Goal: Check status: Check status

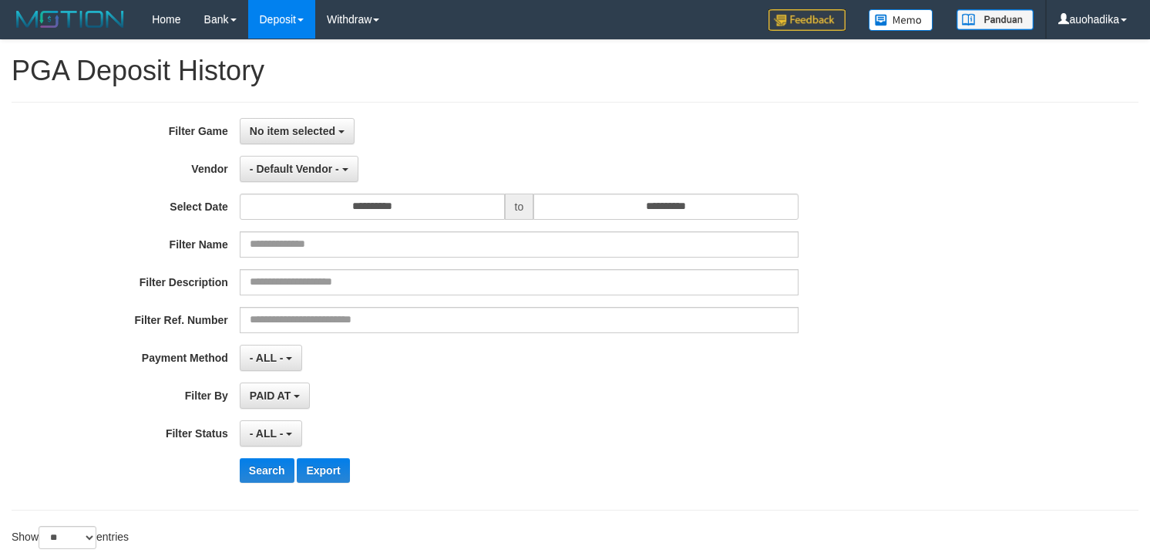
select select
select select "**"
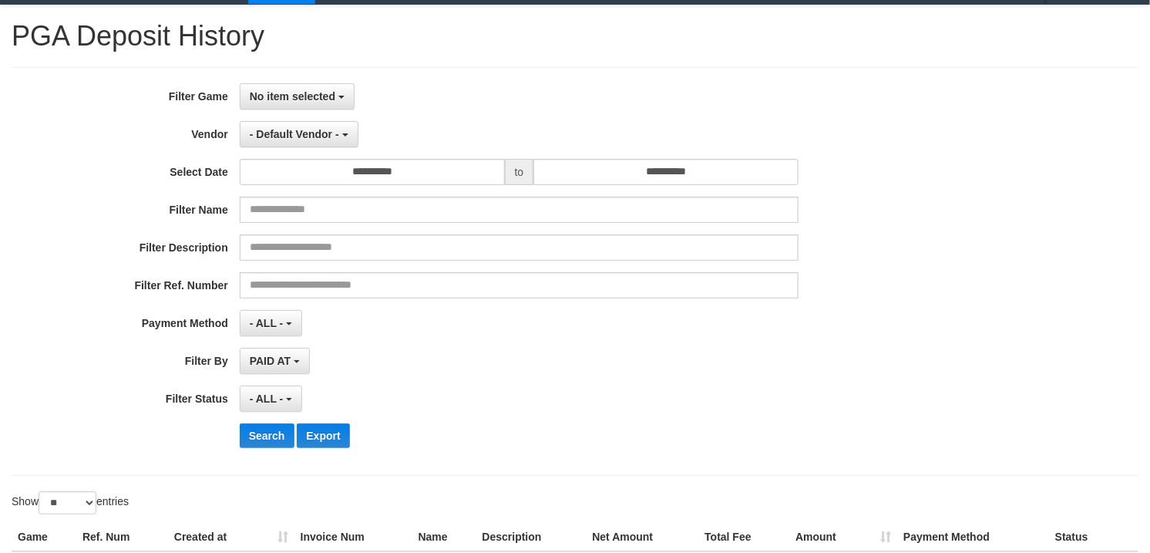
scroll to position [32, 0]
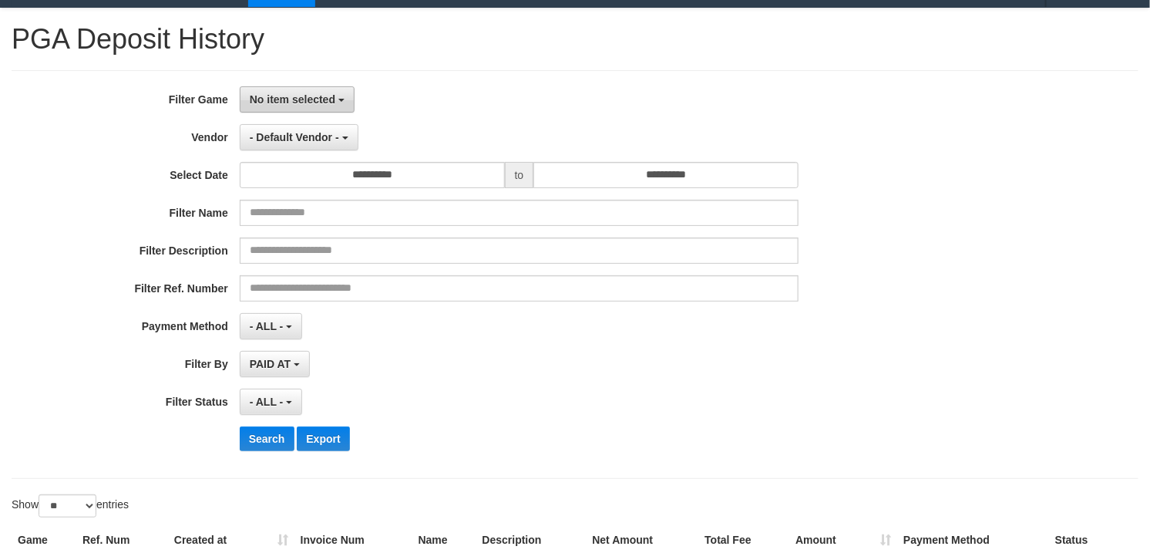
click at [255, 112] on button "No item selected" at bounding box center [297, 99] width 115 height 26
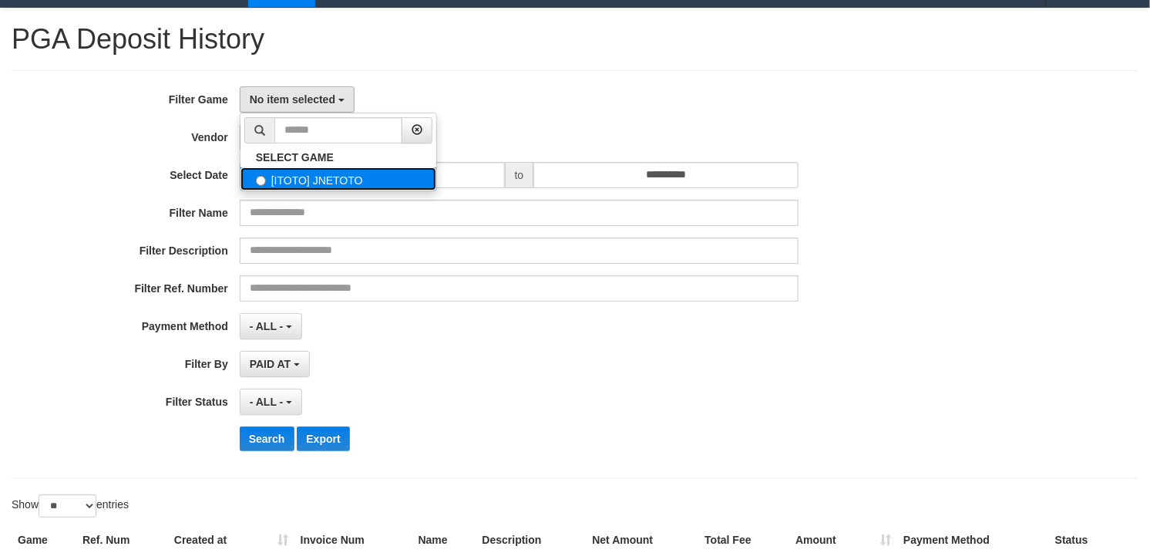
click at [275, 172] on label "[ITOTO] JNETOTO" at bounding box center [338, 178] width 196 height 23
select select "***"
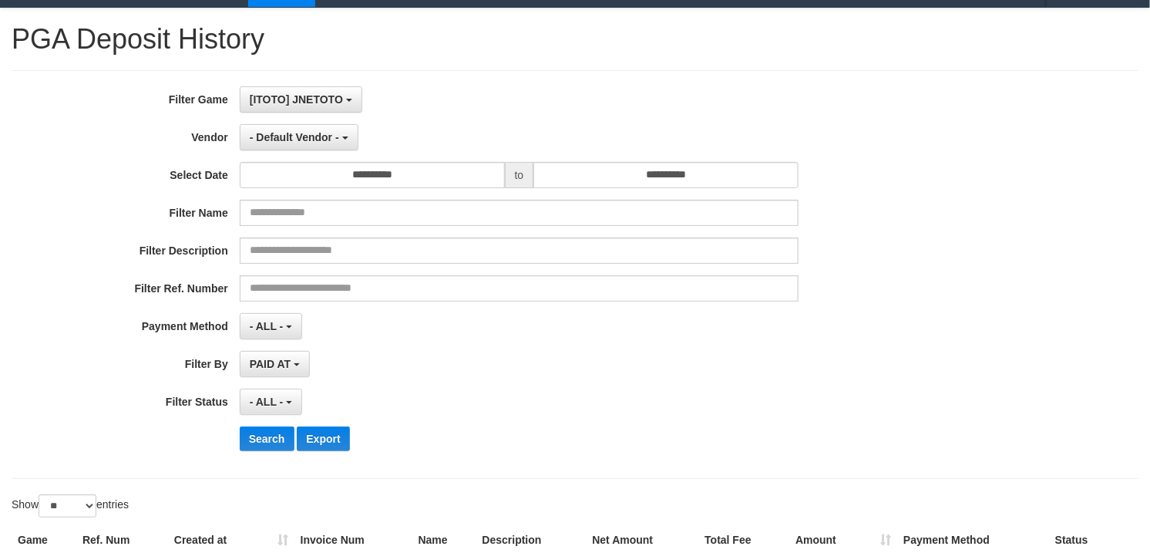
scroll to position [13, 0]
click at [291, 128] on button "- Default Vendor -" at bounding box center [299, 137] width 119 height 26
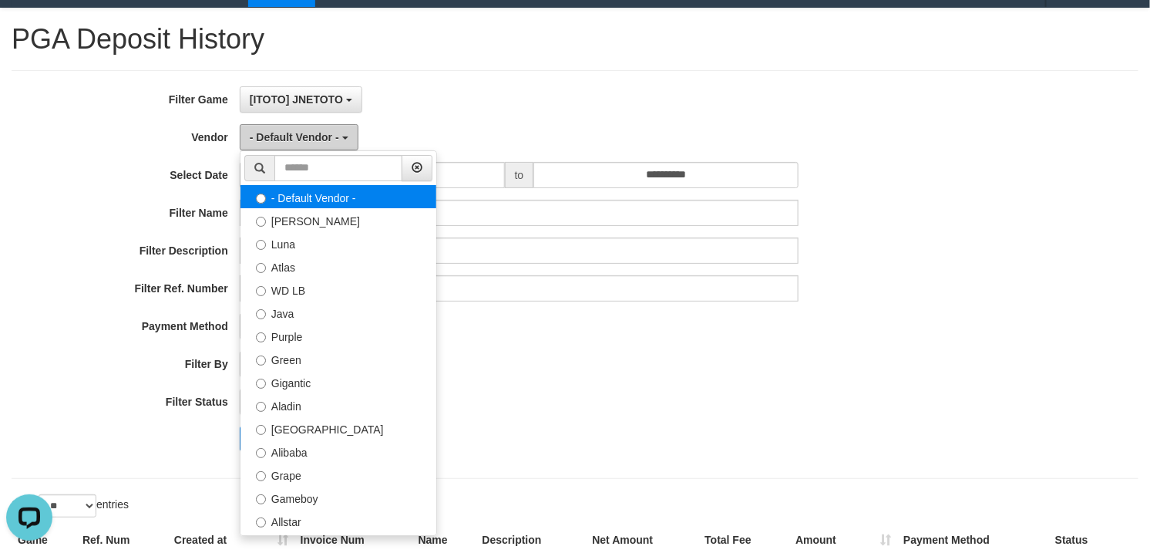
scroll to position [0, 0]
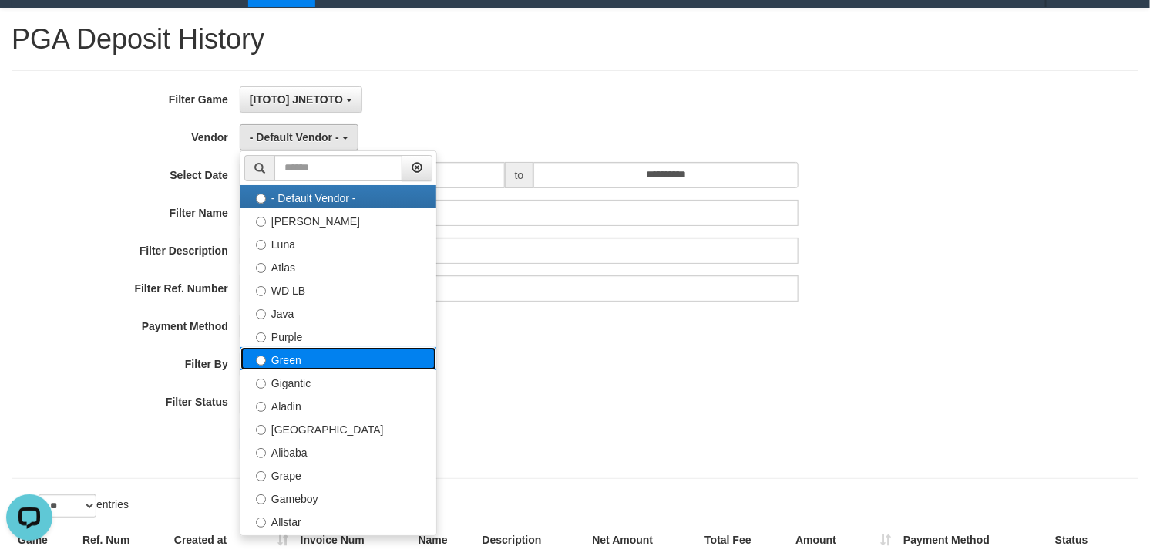
click at [320, 351] on label "Green" at bounding box center [338, 358] width 196 height 23
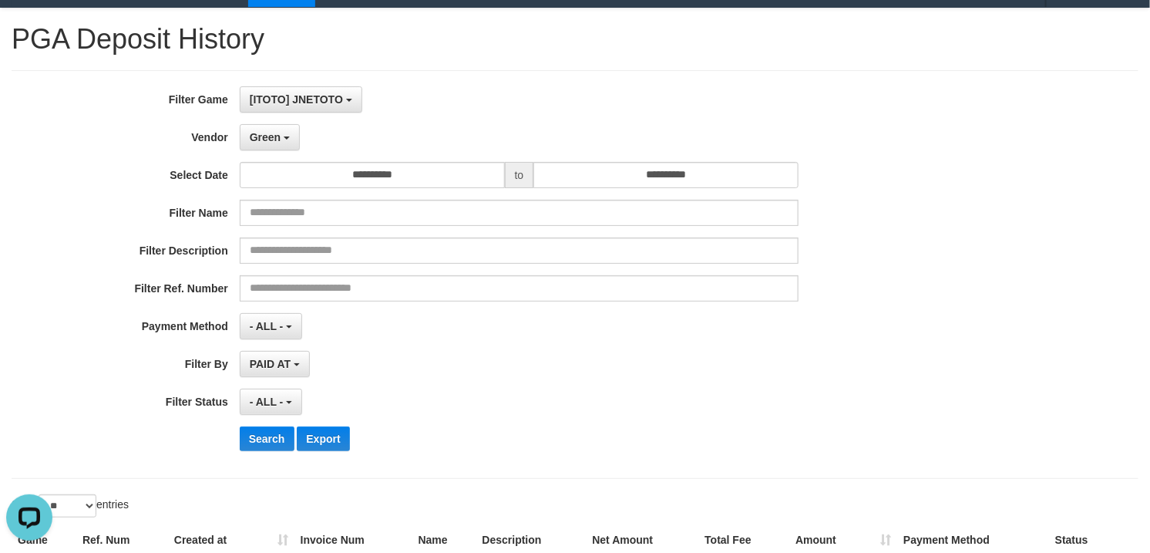
click at [266, 453] on div "**********" at bounding box center [479, 274] width 958 height 376
click at [267, 448] on button "Search" at bounding box center [267, 438] width 55 height 25
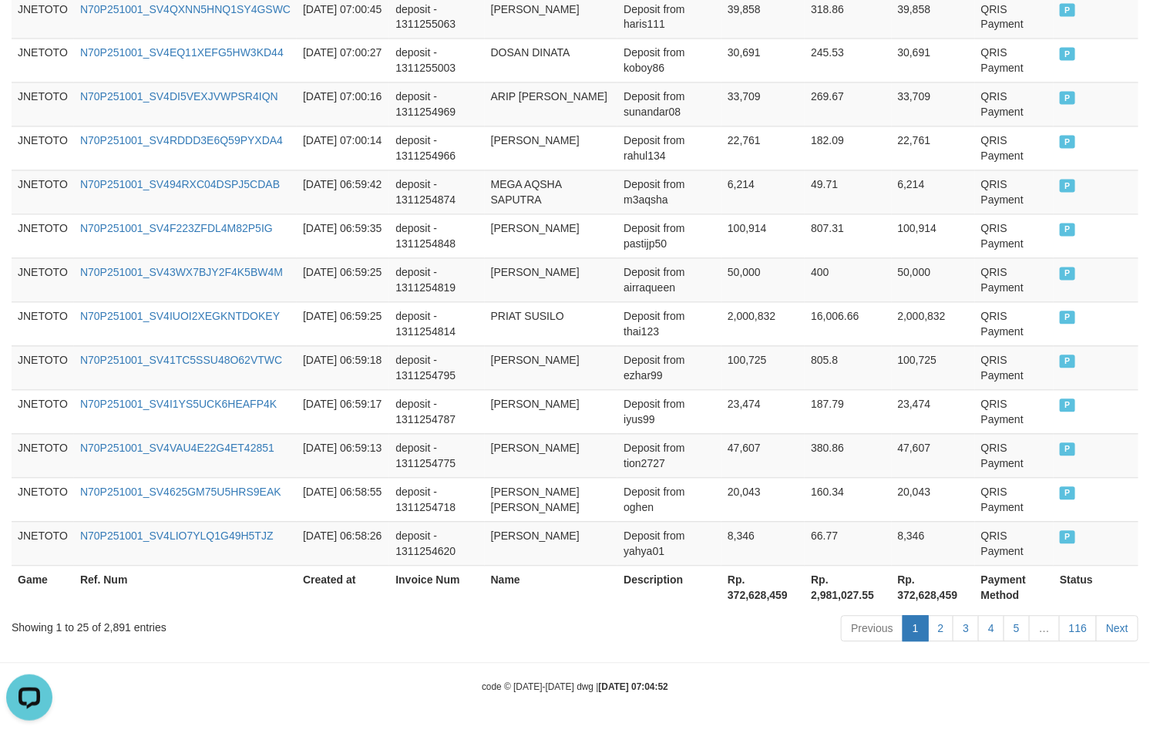
scroll to position [1141, 0]
click at [106, 552] on div "Showing 1 to 25 of 2,891 entries" at bounding box center [240, 625] width 456 height 22
copy div "2,891"
click at [752, 552] on th "Rp. 372,628,459" at bounding box center [762, 588] width 83 height 44
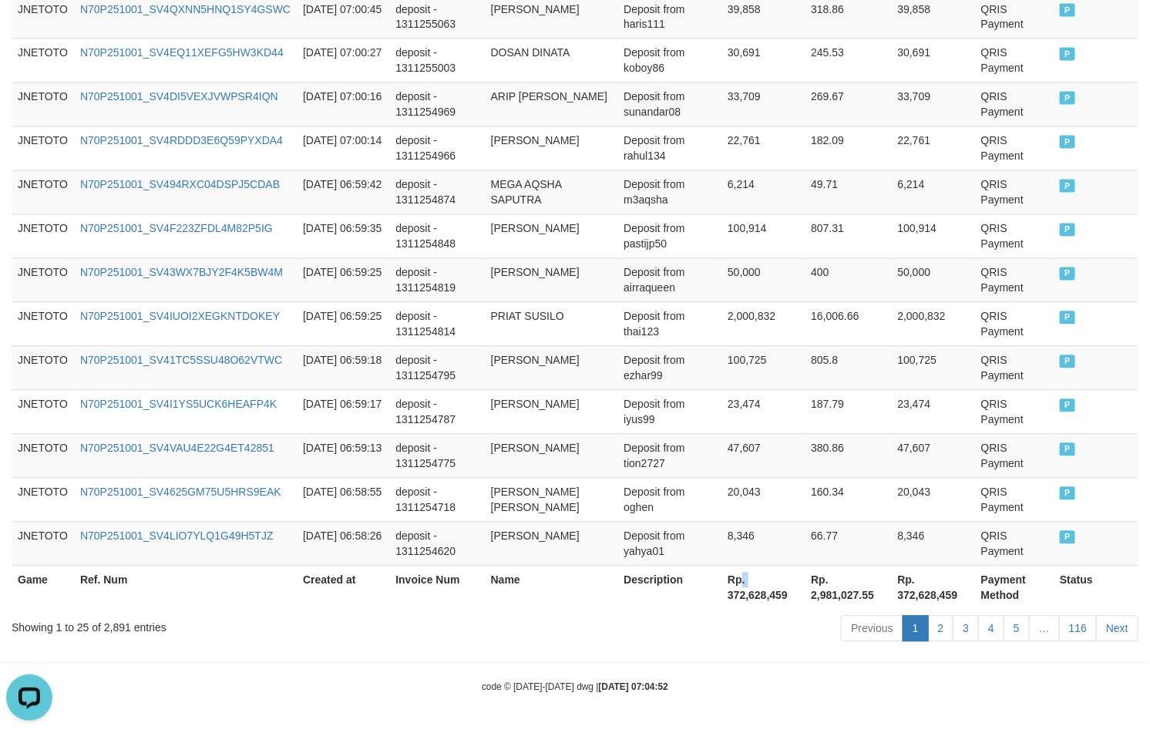
click at [752, 552] on th "Rp. 372,628,459" at bounding box center [762, 588] width 83 height 44
click at [756, 552] on th "Rp. 372,628,459" at bounding box center [762, 588] width 83 height 44
copy th "372,628,459"
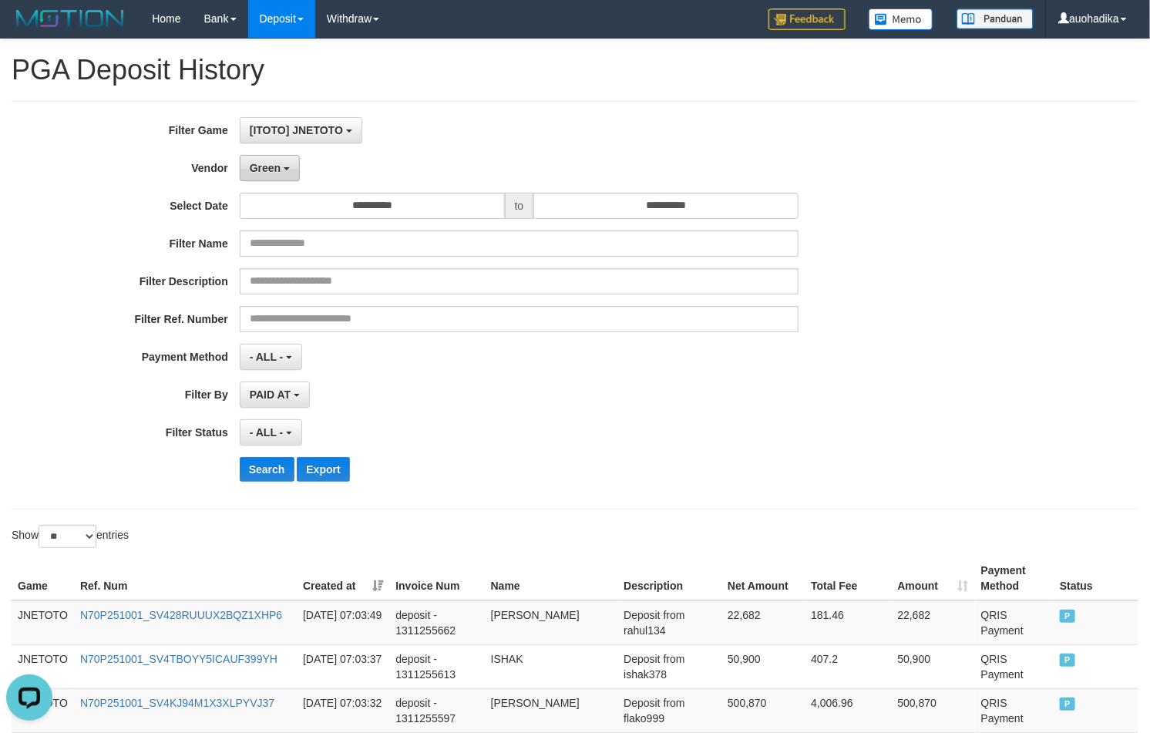
scroll to position [0, 0]
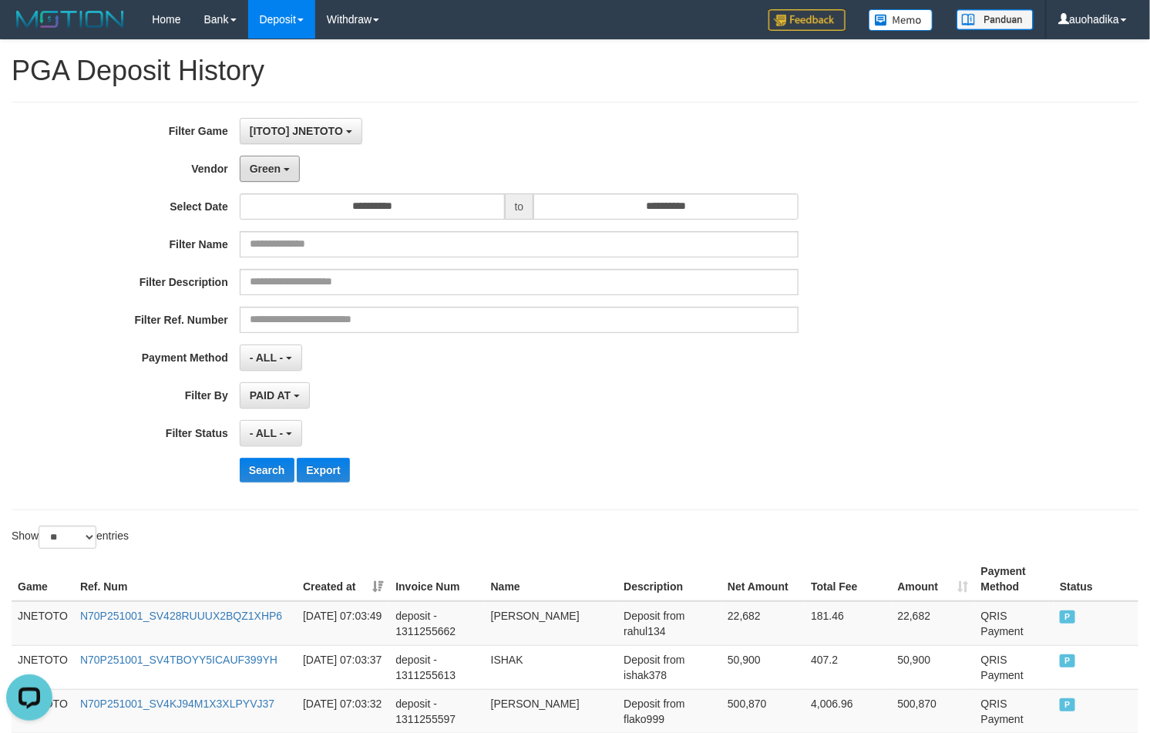
drag, startPoint x: 264, startPoint y: 173, endPoint x: 456, endPoint y: 390, distance: 289.4
click at [264, 173] on span "Green" at bounding box center [265, 169] width 31 height 12
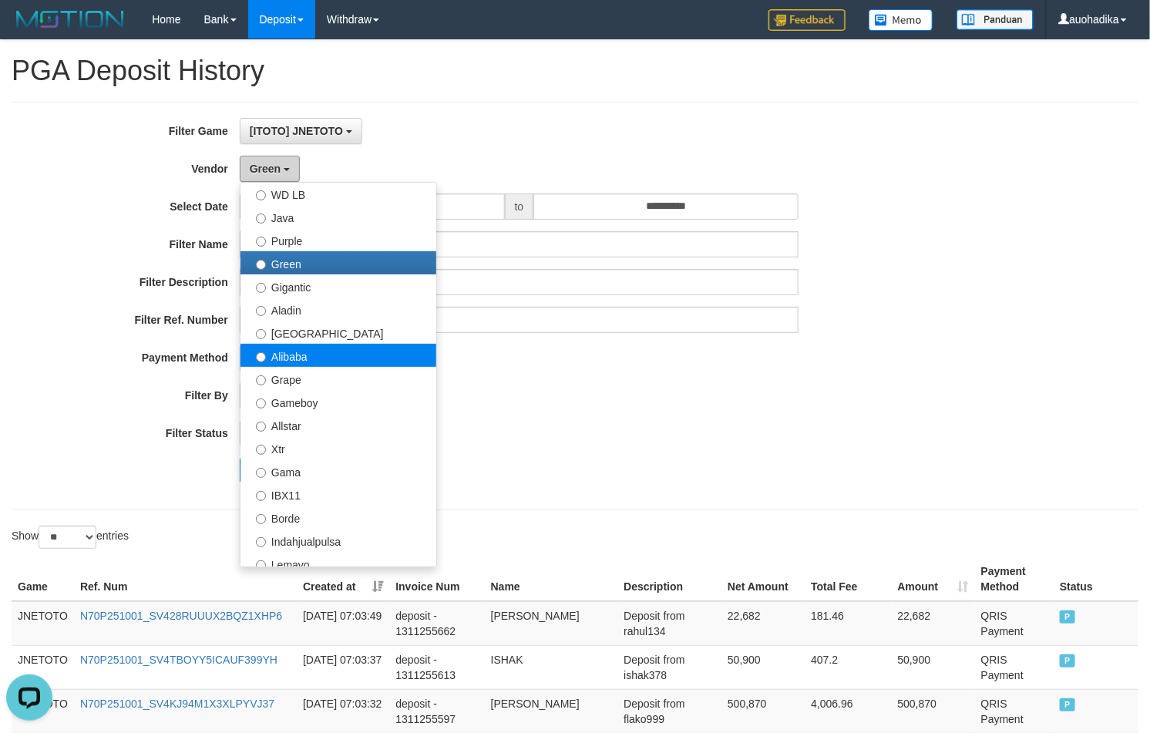
scroll to position [128, 0]
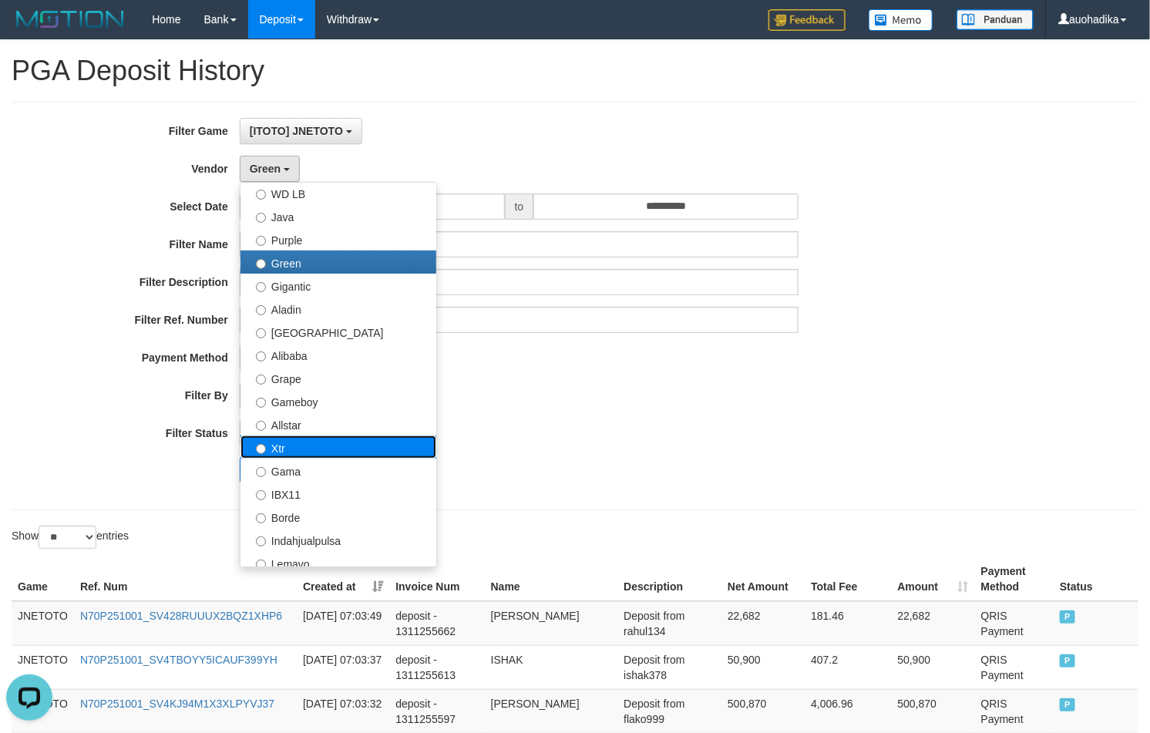
click at [321, 441] on label "Xtr" at bounding box center [338, 446] width 196 height 23
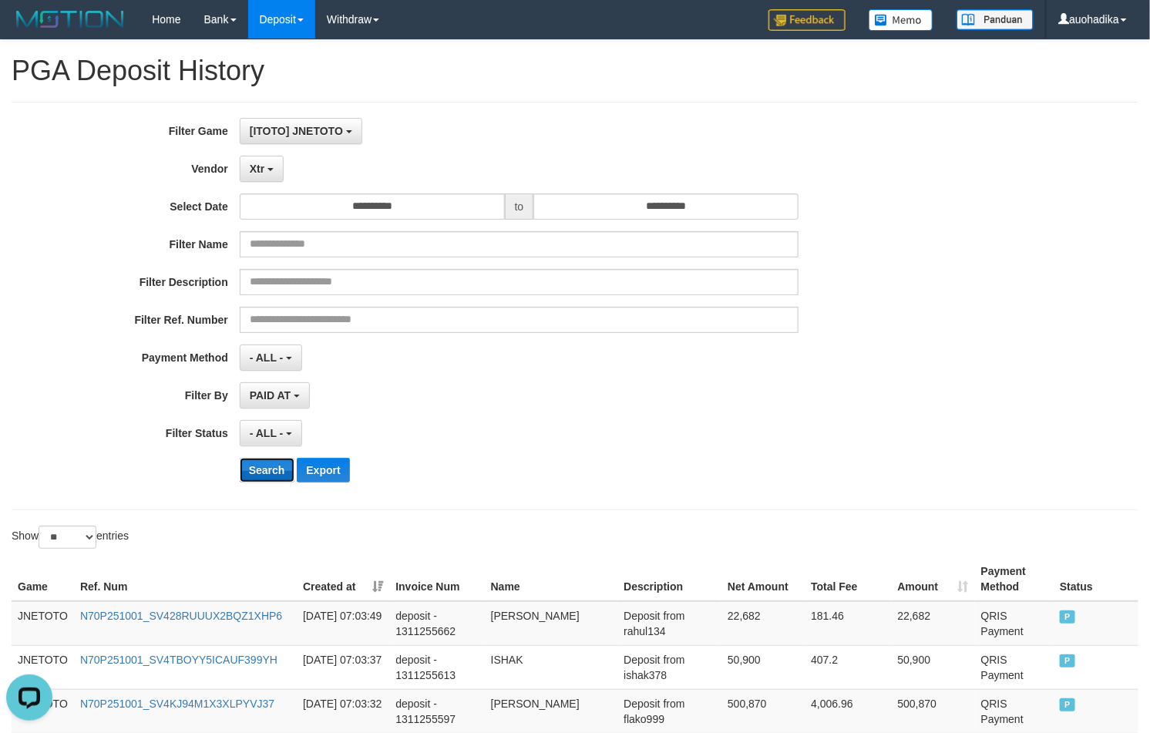
click at [245, 471] on button "Search" at bounding box center [267, 470] width 55 height 25
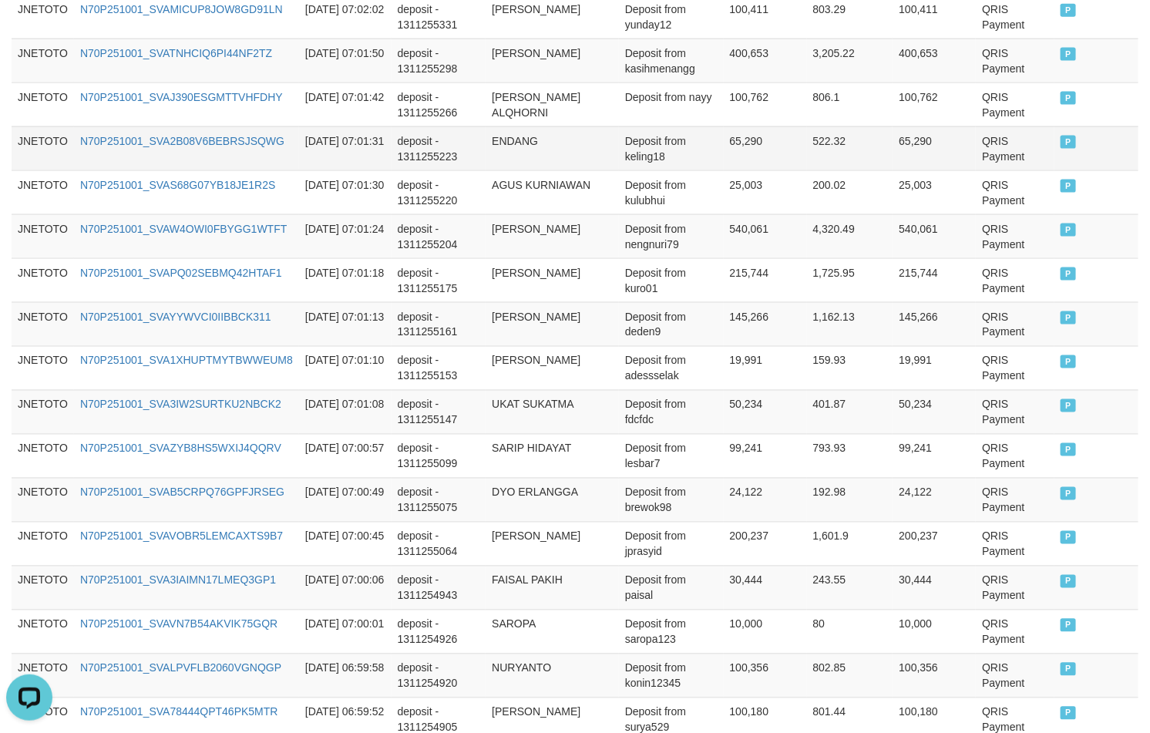
scroll to position [1141, 0]
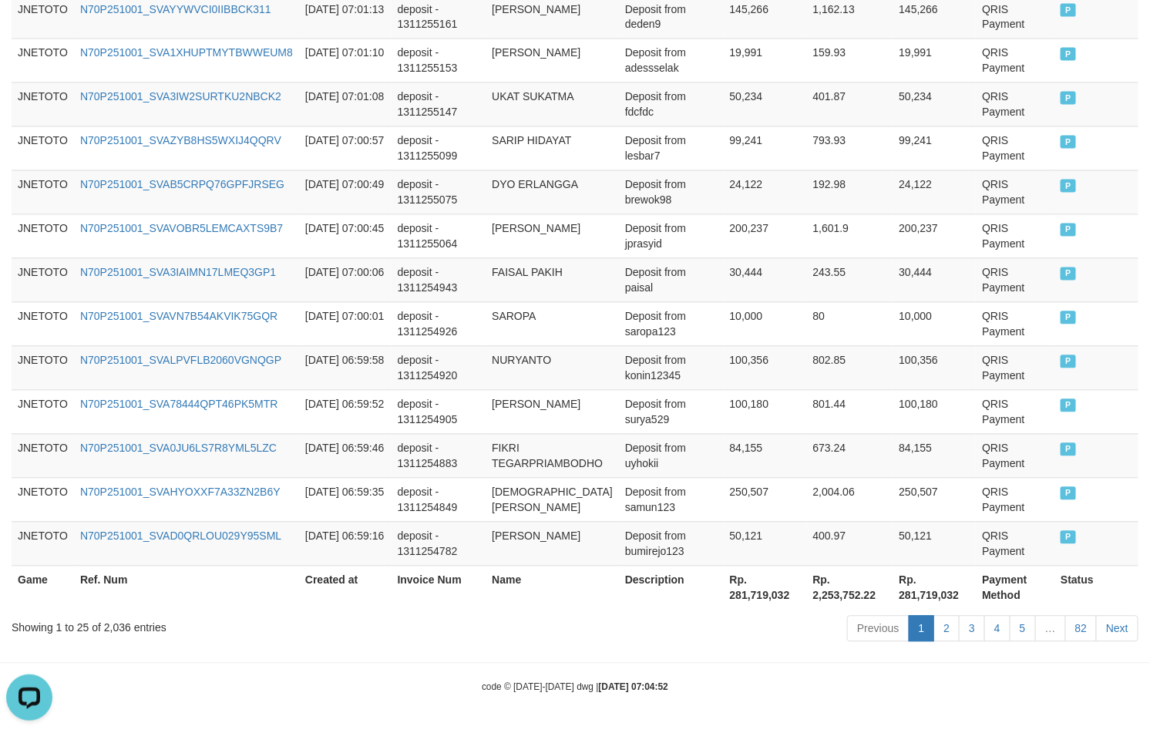
click at [117, 552] on div "Showing 1 to 25 of 2,036 entries" at bounding box center [240, 625] width 456 height 22
copy div "2,036"
click at [735, 552] on th "Rp. 281,719,032" at bounding box center [765, 588] width 83 height 44
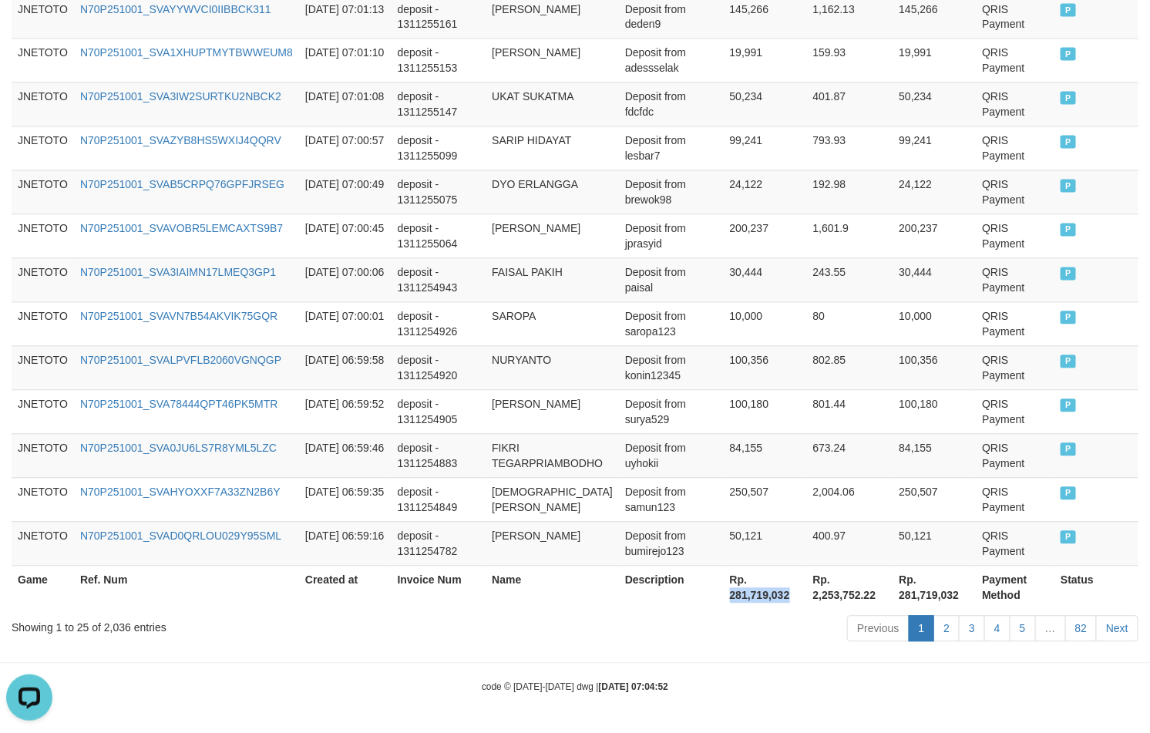
copy th "281,719,032"
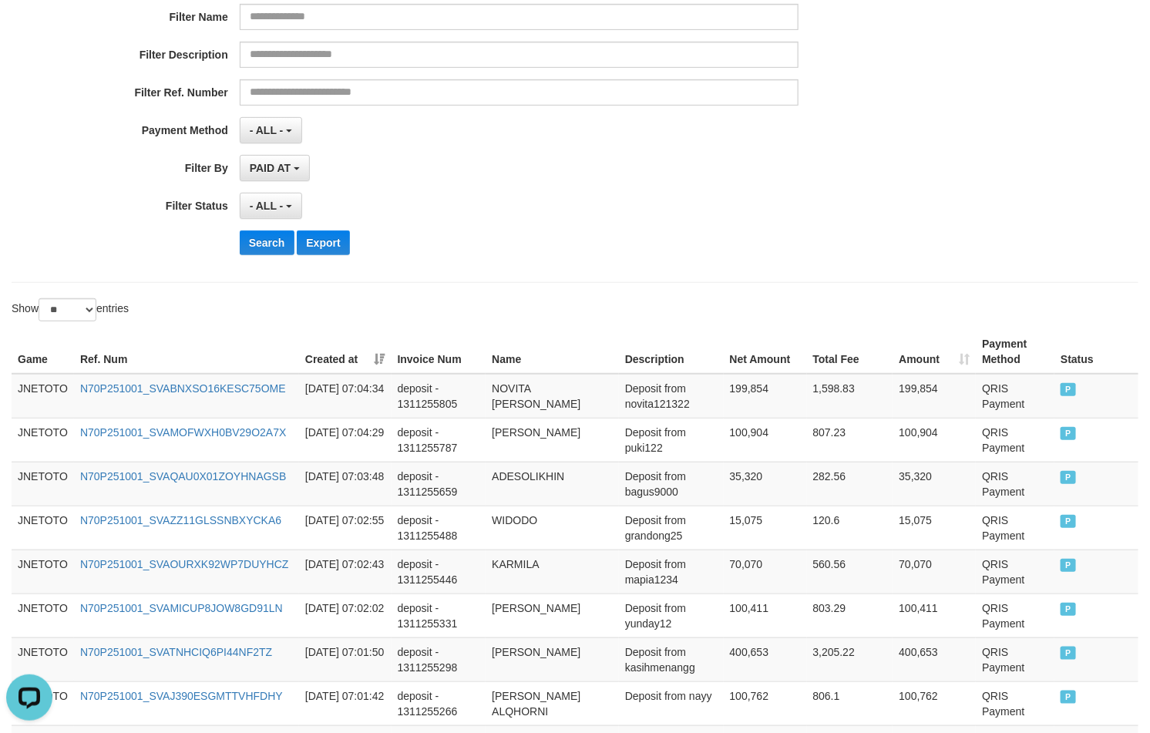
scroll to position [0, 0]
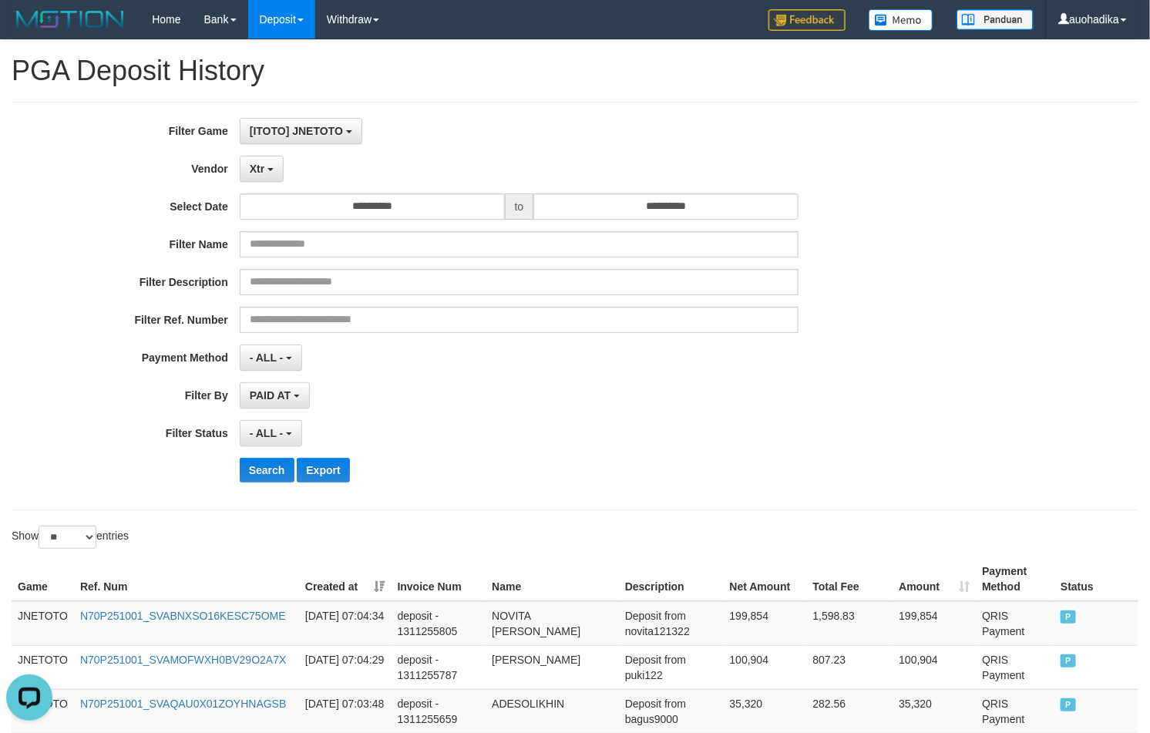
click at [284, 173] on div "Xtr - Default Vendor - [PERSON_NAME] Atlas WD LB Java Purple Green Gigantic Ala…" at bounding box center [519, 169] width 559 height 26
click at [264, 163] on button "Xtr" at bounding box center [262, 169] width 44 height 26
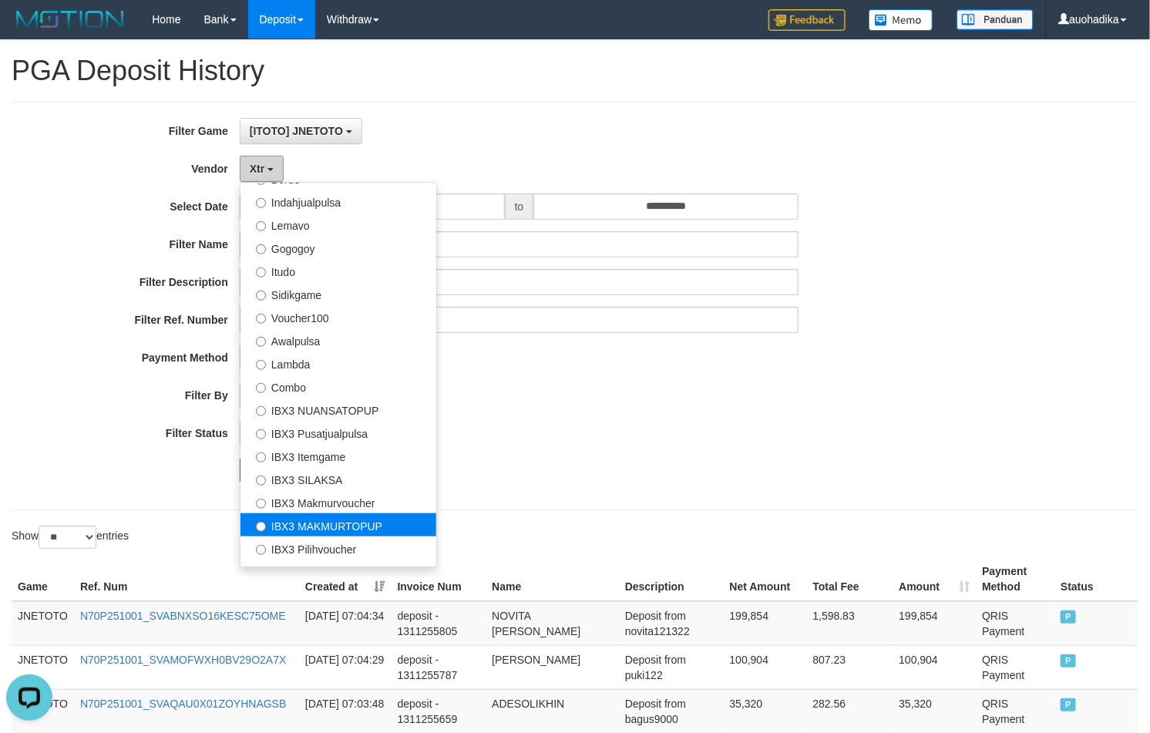
scroll to position [513, 0]
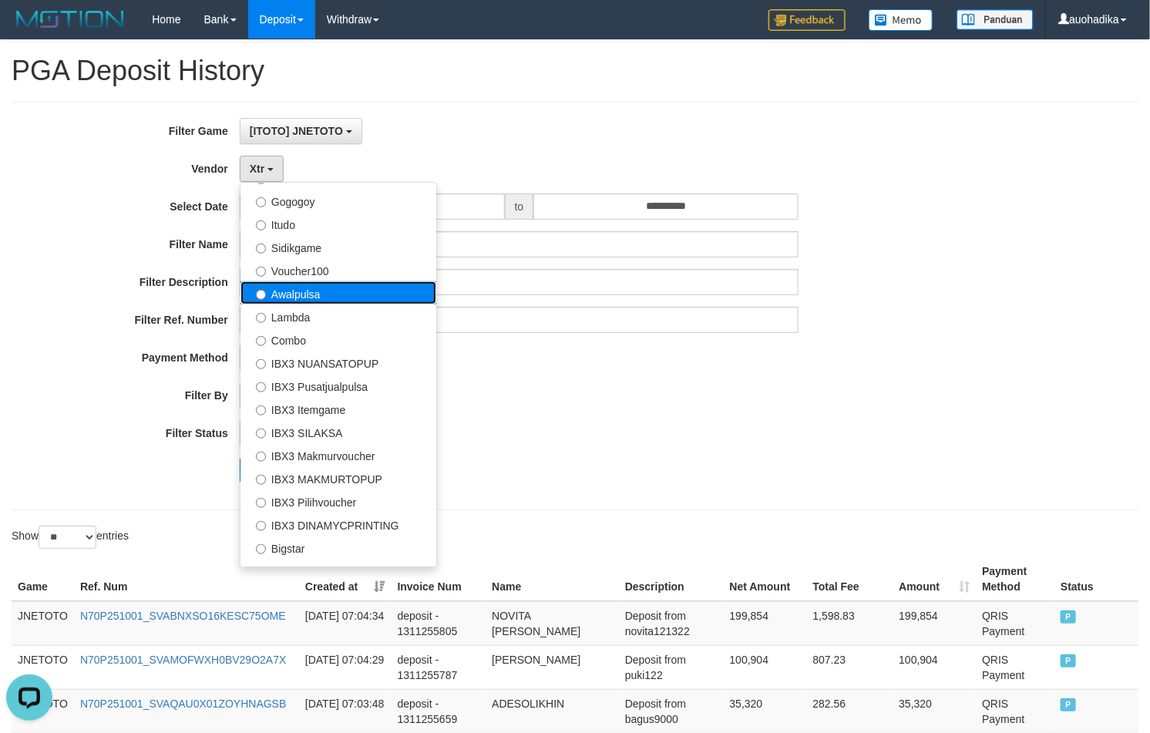
click at [325, 294] on label "Awalpulsa" at bounding box center [338, 292] width 196 height 23
select select "**********"
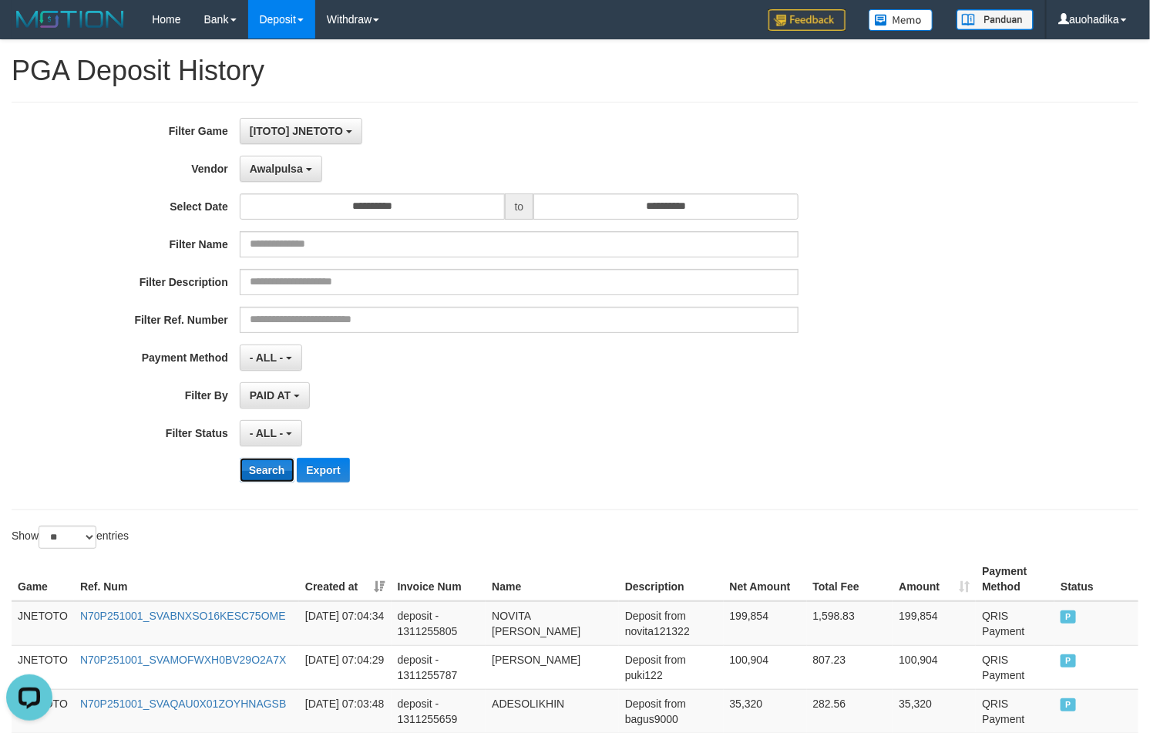
click at [271, 461] on button "Search" at bounding box center [267, 470] width 55 height 25
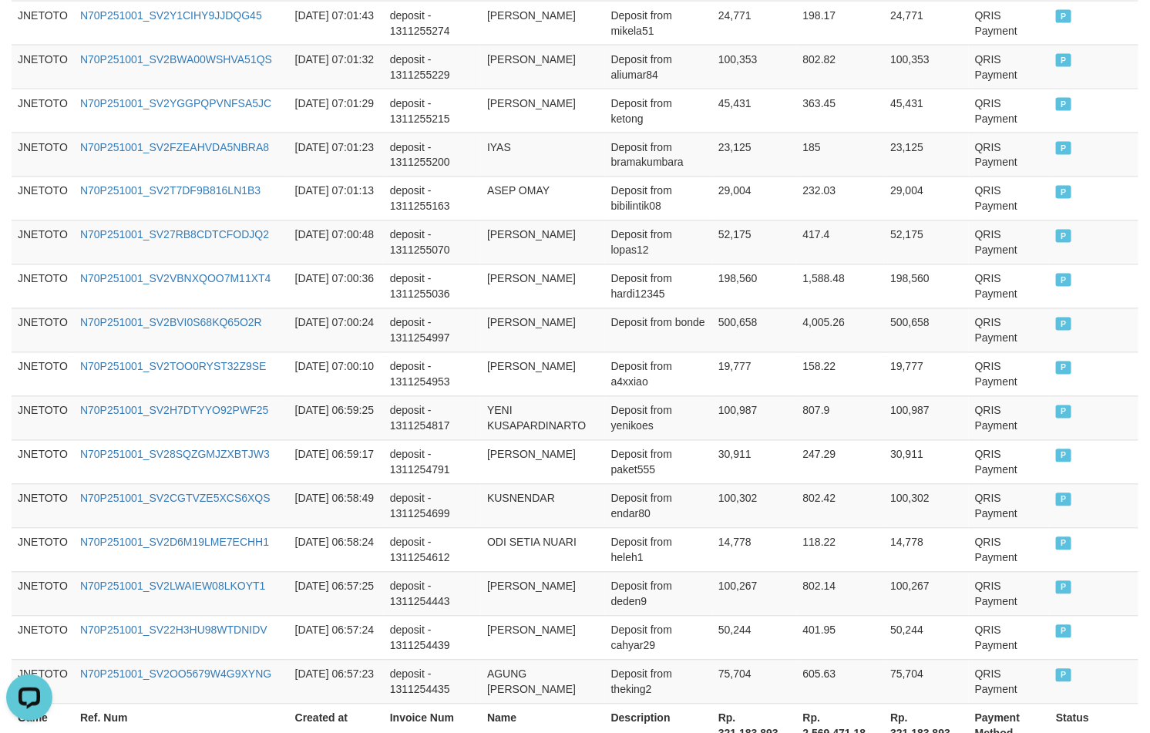
scroll to position [1141, 0]
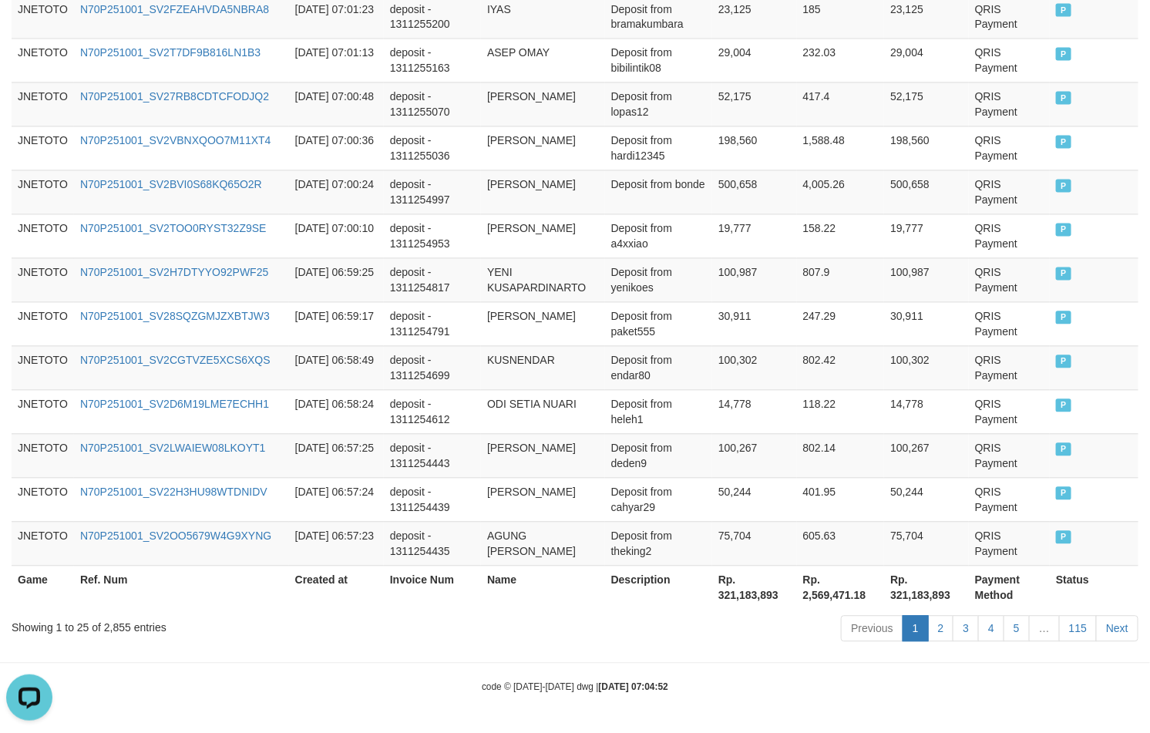
click at [104, 552] on div "Showing 1 to 25 of 2,855 entries" at bounding box center [240, 625] width 456 height 22
copy div "2,855"
click at [762, 552] on th "Rp. 321,183,893" at bounding box center [754, 588] width 85 height 44
click at [753, 552] on th "Rp. 321,183,893" at bounding box center [754, 588] width 85 height 44
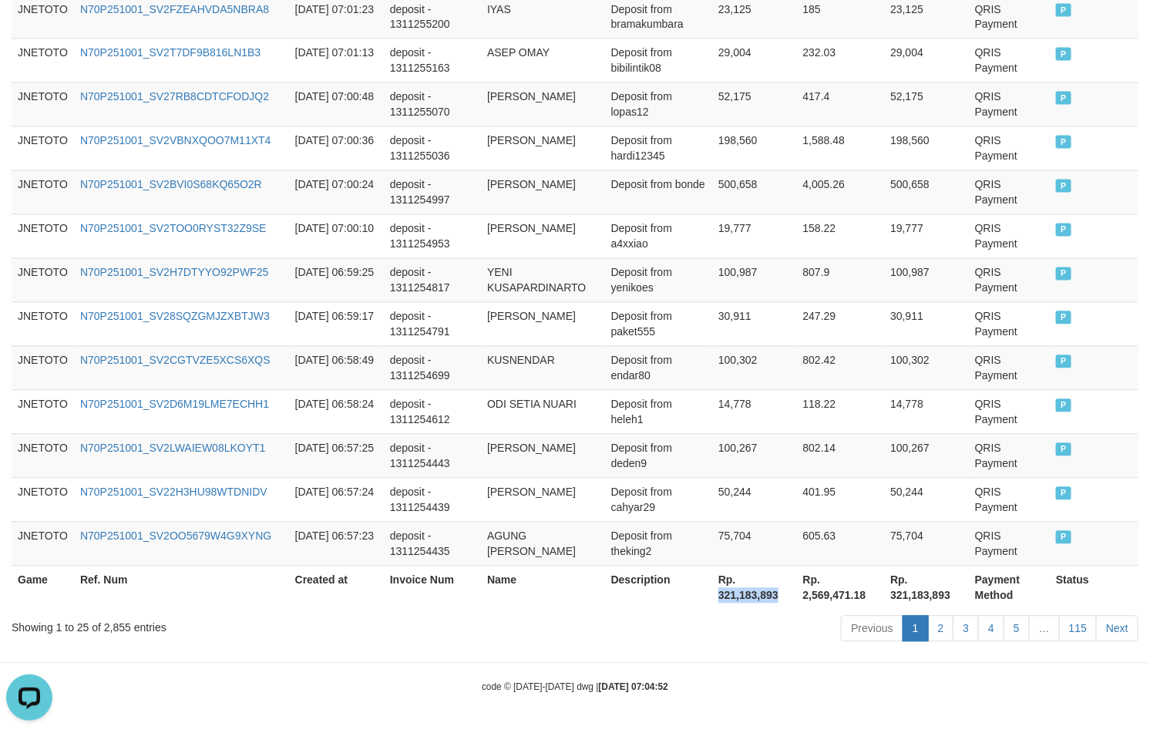
click at [753, 552] on th "Rp. 321,183,893" at bounding box center [754, 588] width 85 height 44
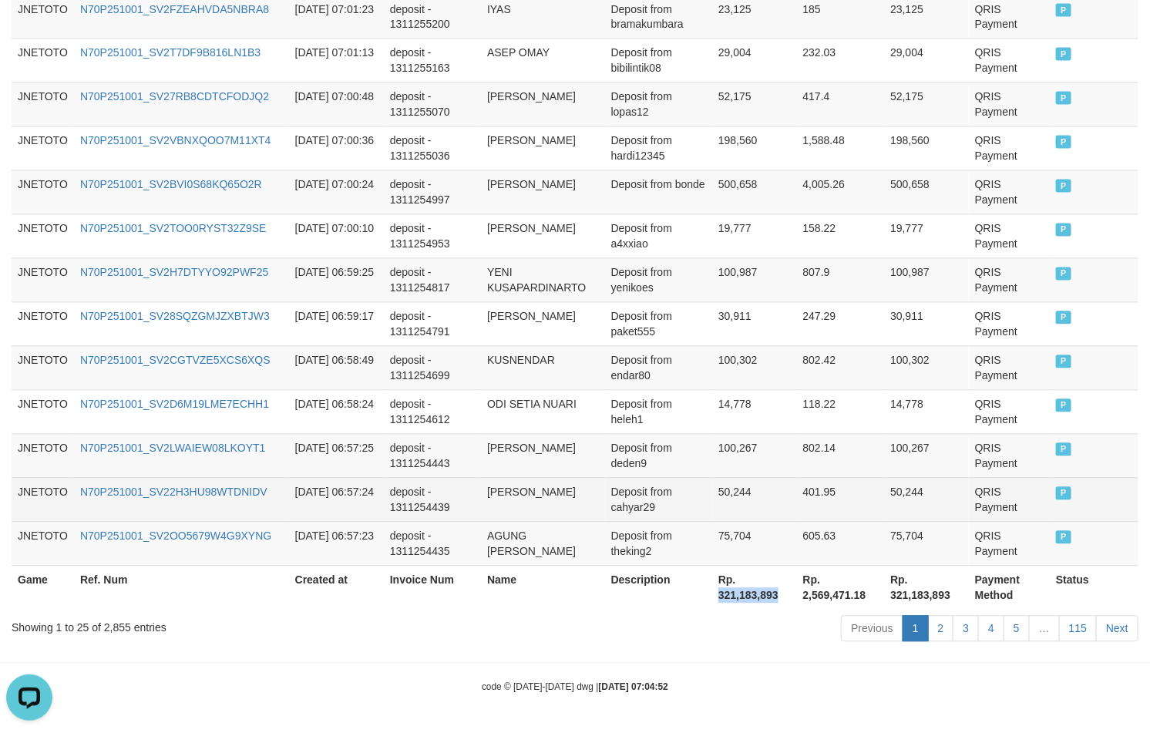
copy th "321,183,893"
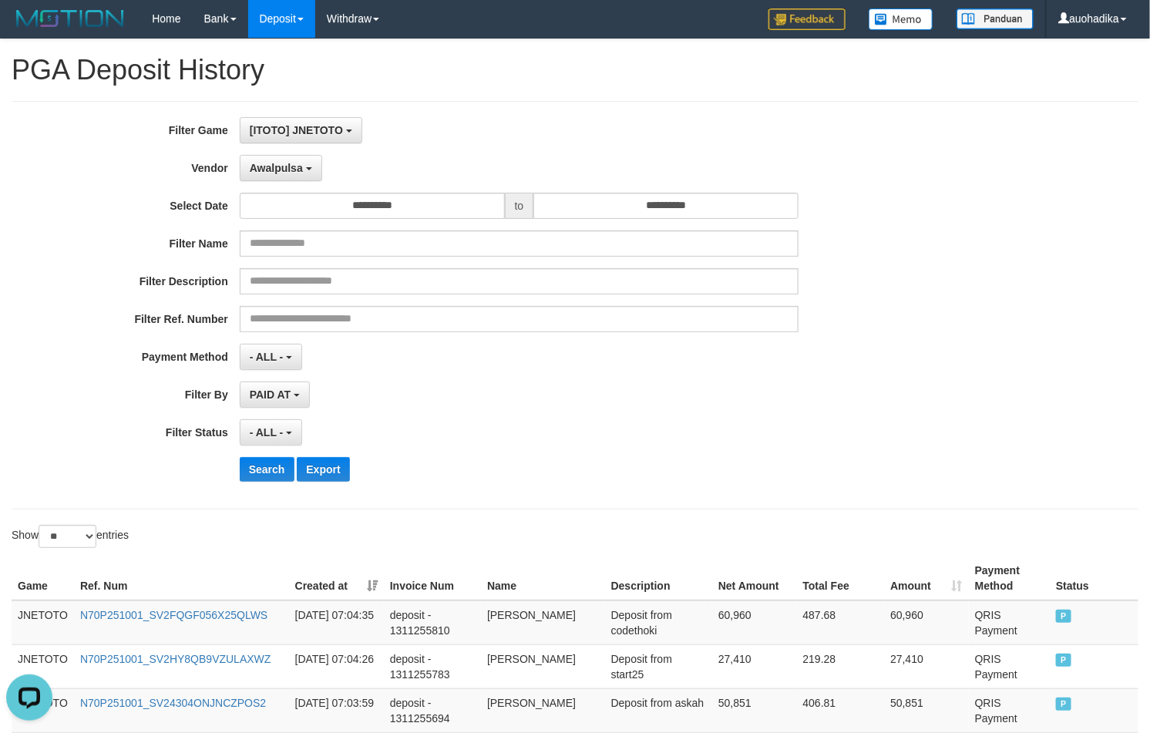
scroll to position [0, 0]
